Goal: Information Seeking & Learning: Learn about a topic

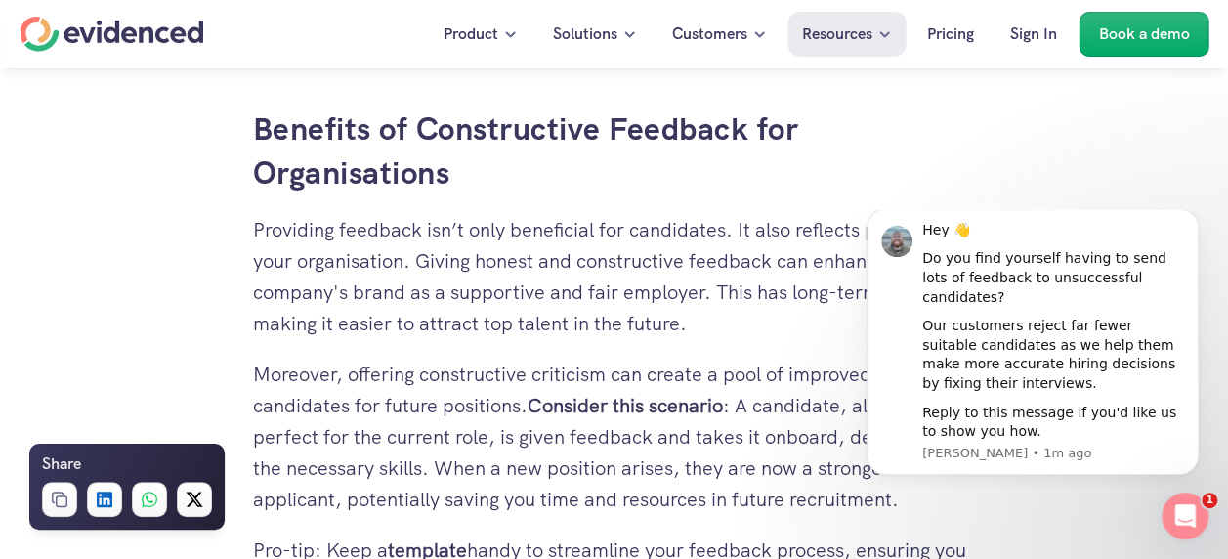
scroll to position [2830, 0]
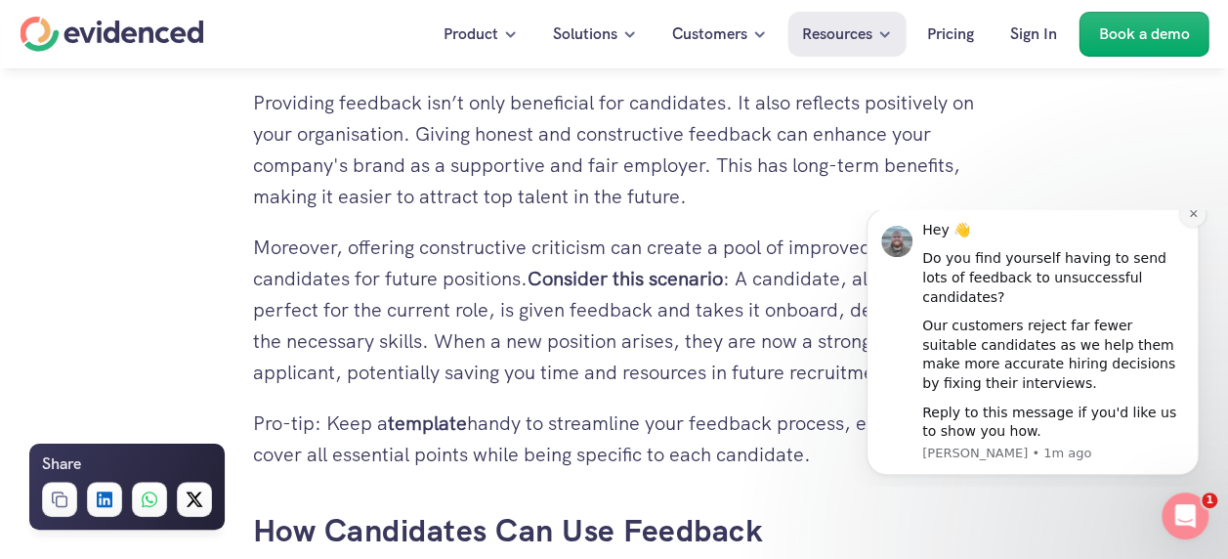
click at [1195, 219] on icon "Dismiss notification" at bounding box center [1193, 213] width 11 height 11
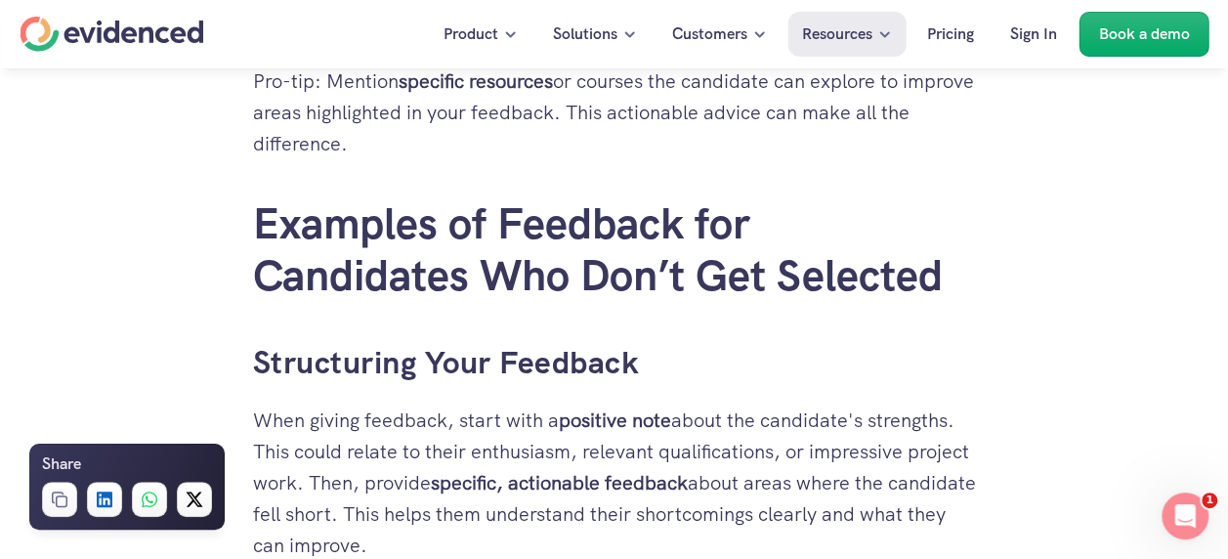
scroll to position [3831, 0]
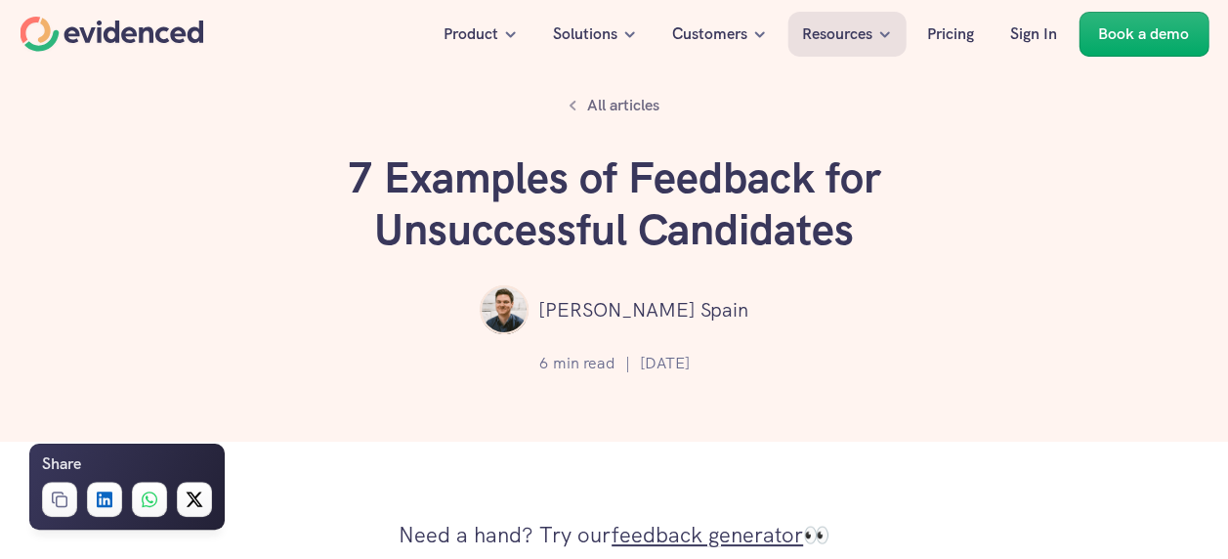
scroll to position [84, 0]
